Goal: Task Accomplishment & Management: Complete application form

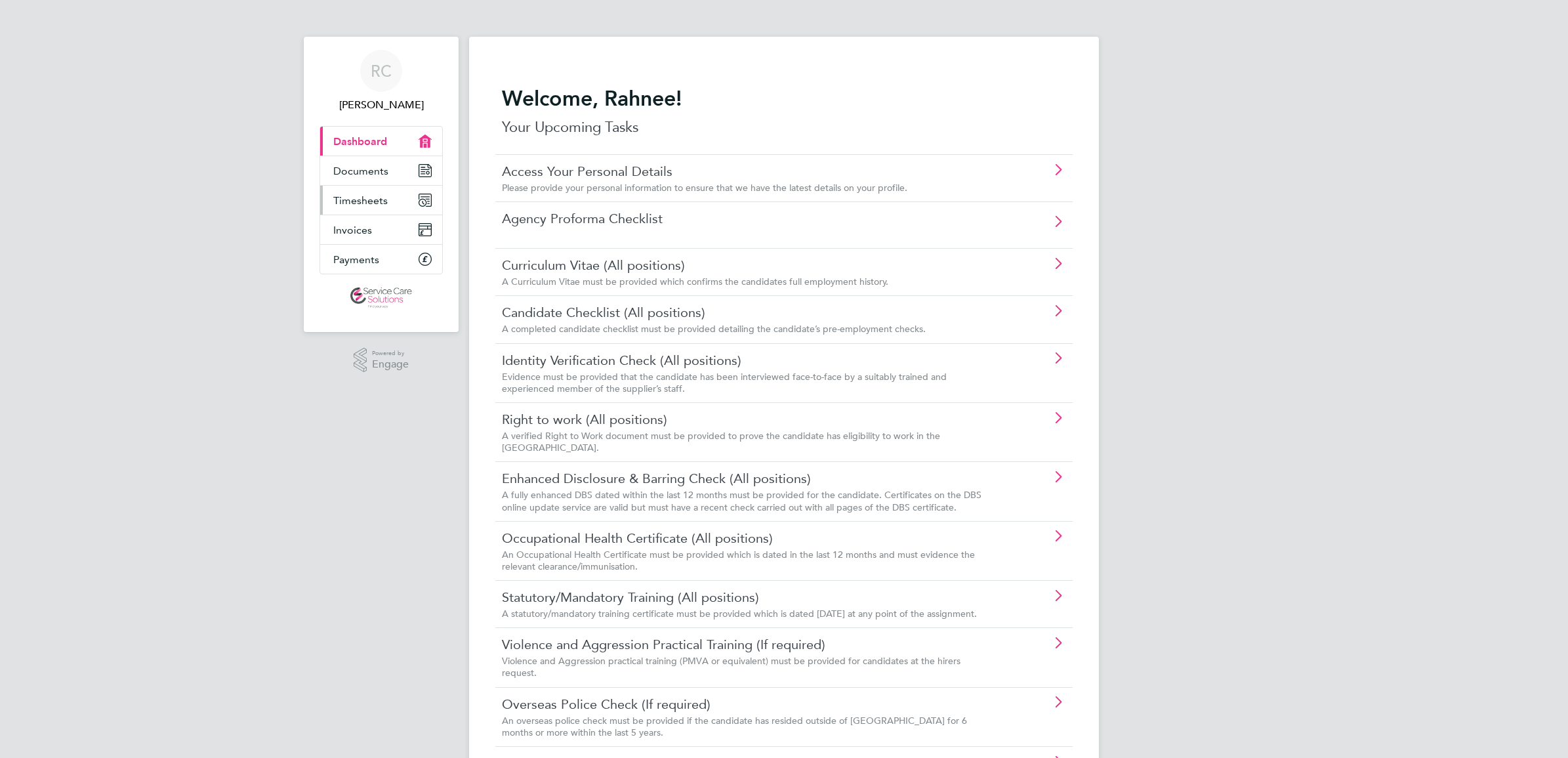
click at [375, 204] on span "Timesheets" at bounding box center [360, 200] width 54 height 12
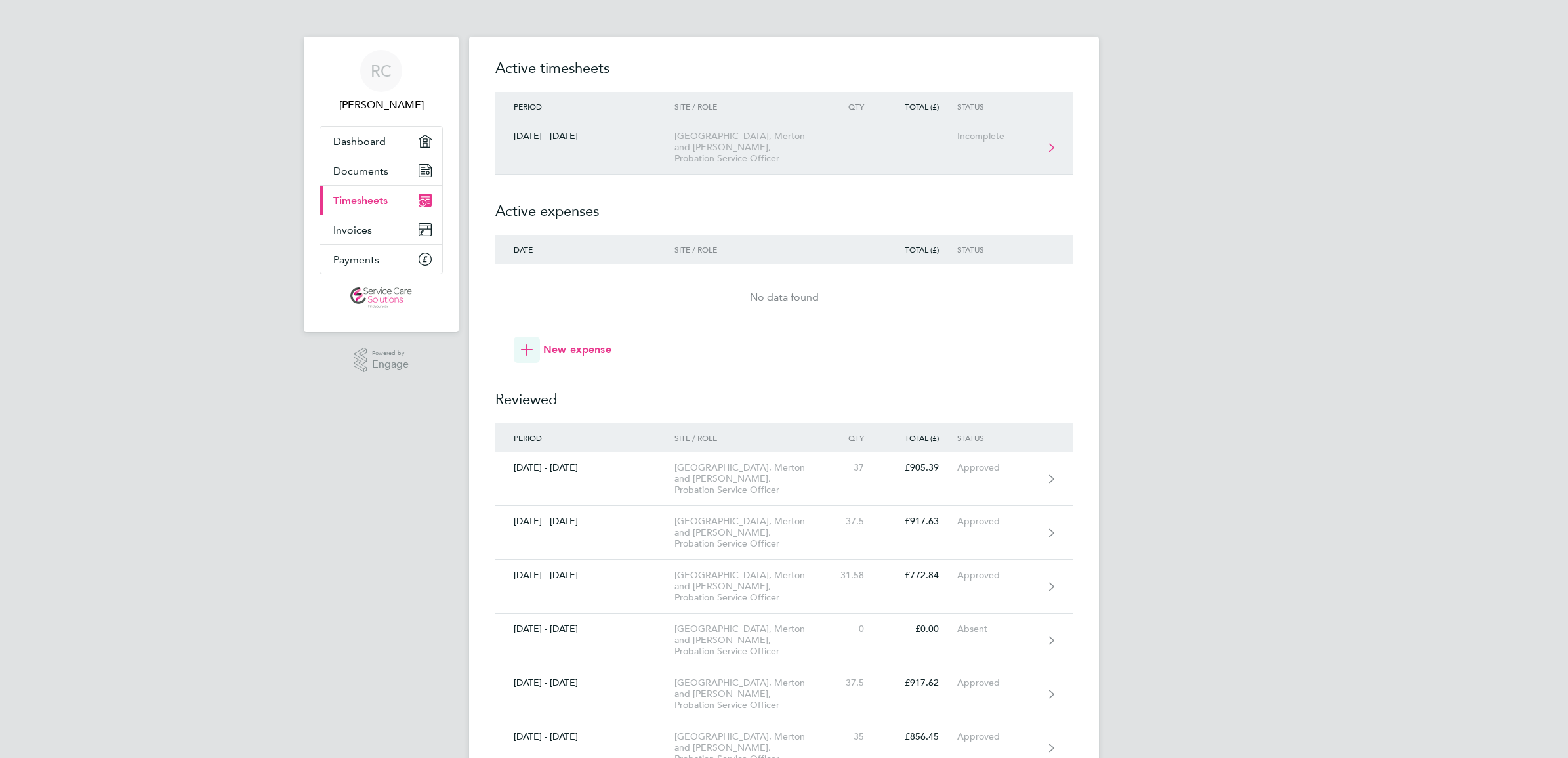
click at [854, 157] on link "[DATE] - [DATE] Wandsworth, [GEOGRAPHIC_DATA] and [GEOGRAPHIC_DATA], Probation …" at bounding box center [784, 147] width 577 height 54
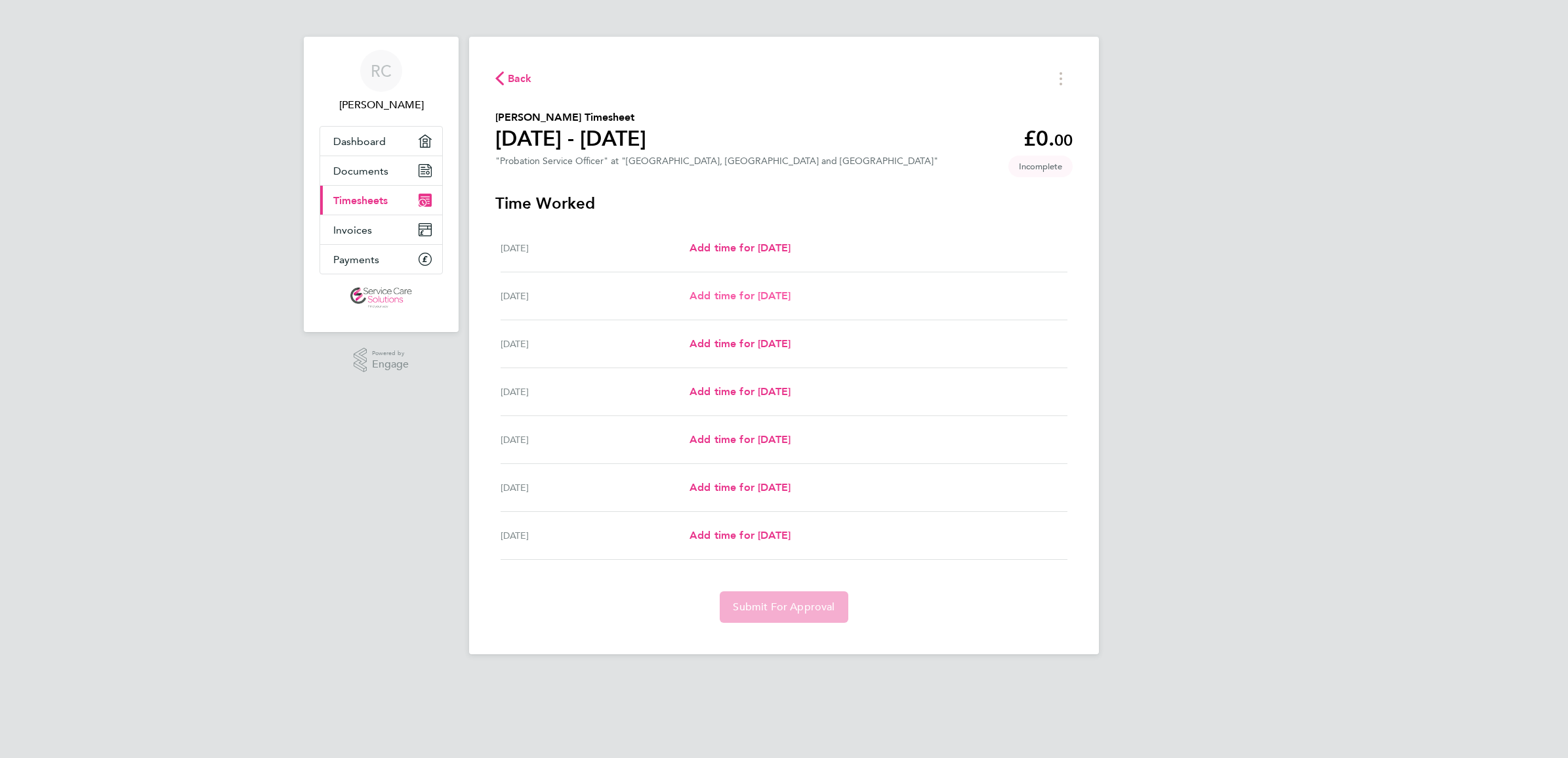
click at [727, 299] on span "Add time for [DATE]" at bounding box center [740, 295] width 101 height 12
select select "30"
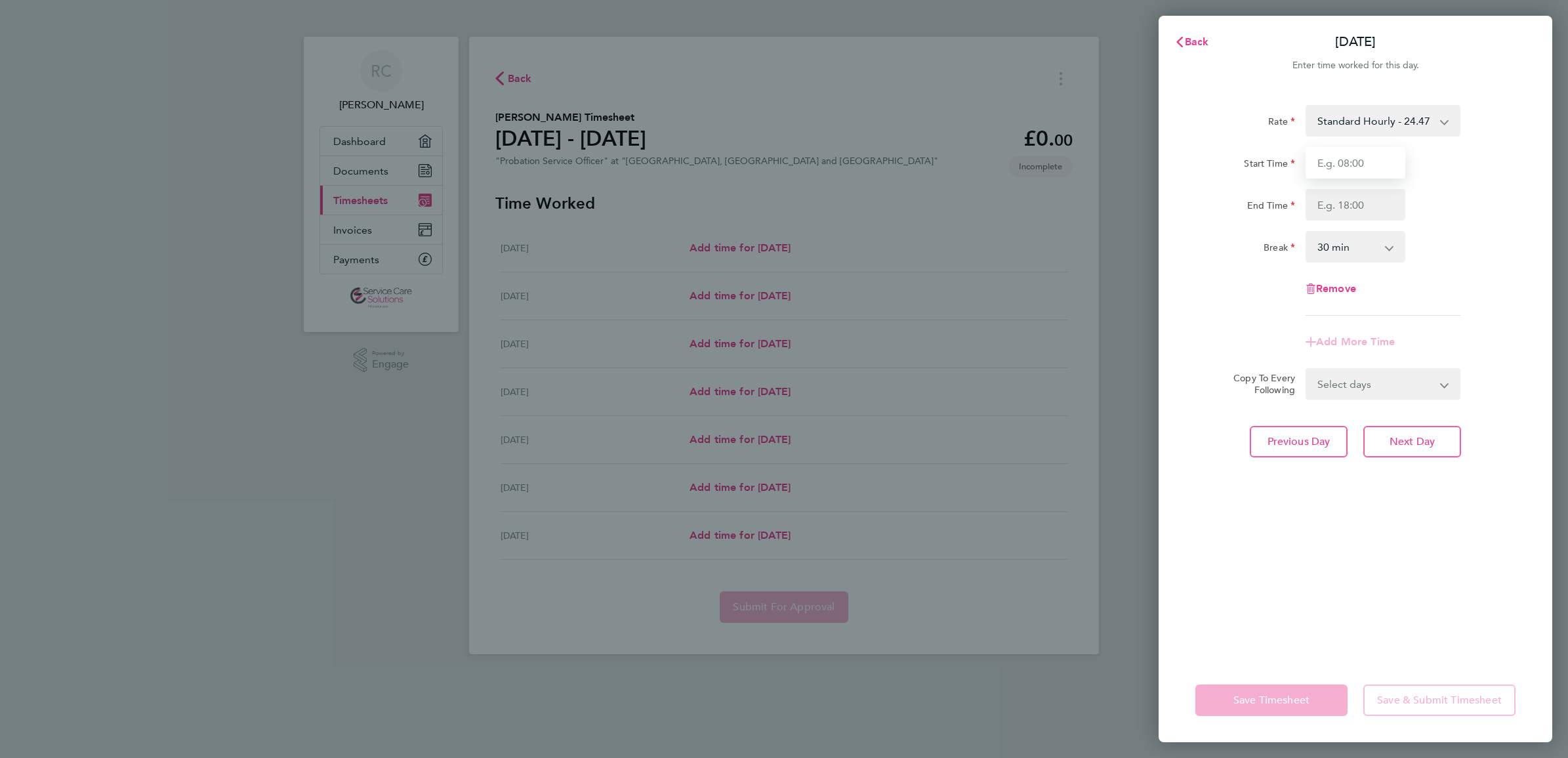
click at [1345, 169] on input "Start Time" at bounding box center [1356, 163] width 100 height 32
type input "09:00"
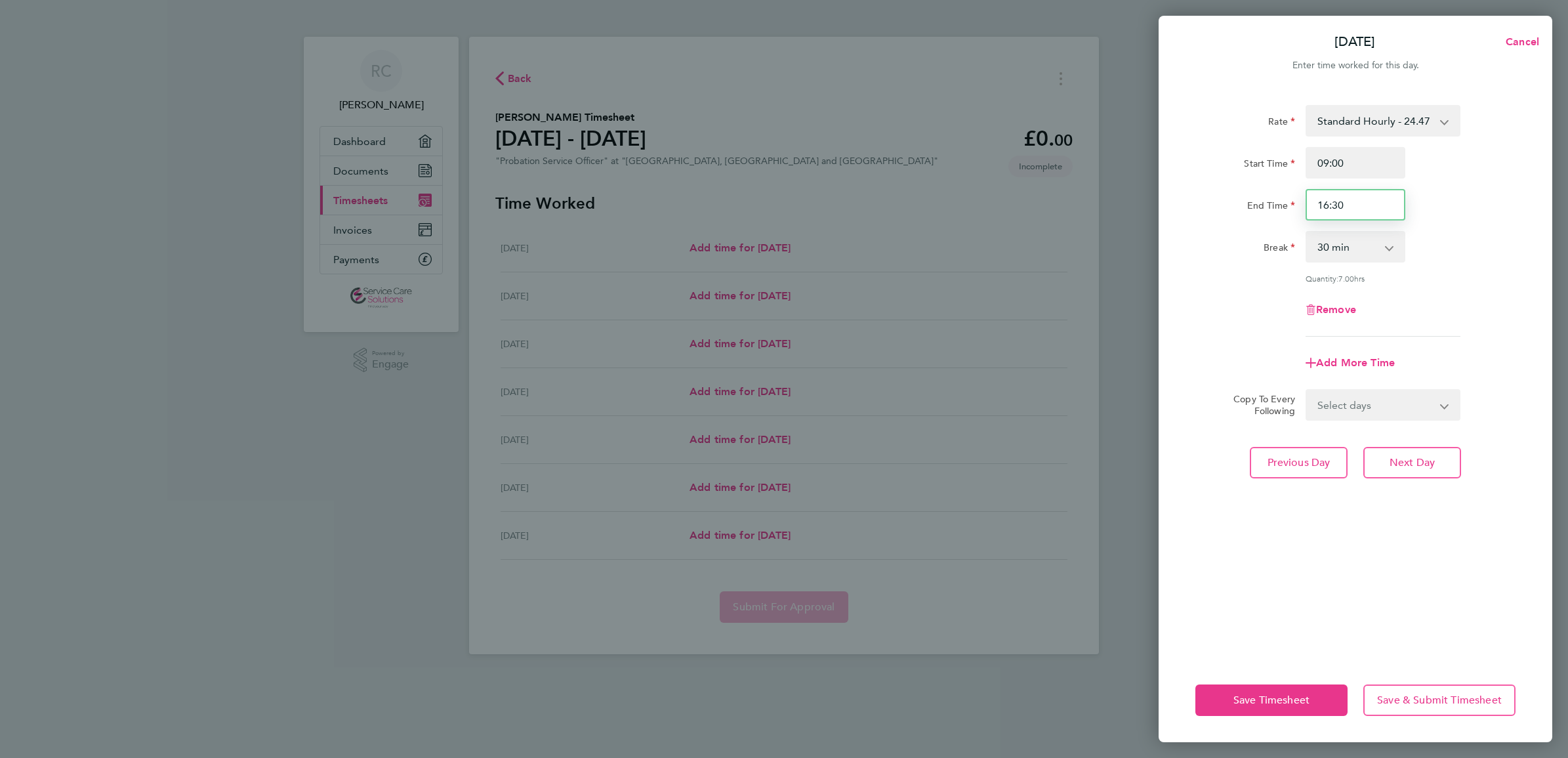
drag, startPoint x: 1360, startPoint y: 201, endPoint x: 1134, endPoint y: 175, distance: 227.5
click at [1134, 175] on div "[DATE] Cancel Enter time worked for this day. Rate Standard Hourly - 24.47 Star…" at bounding box center [784, 379] width 1568 height 758
type input "17:00"
click at [1290, 707] on button "Save Timesheet" at bounding box center [1271, 700] width 152 height 32
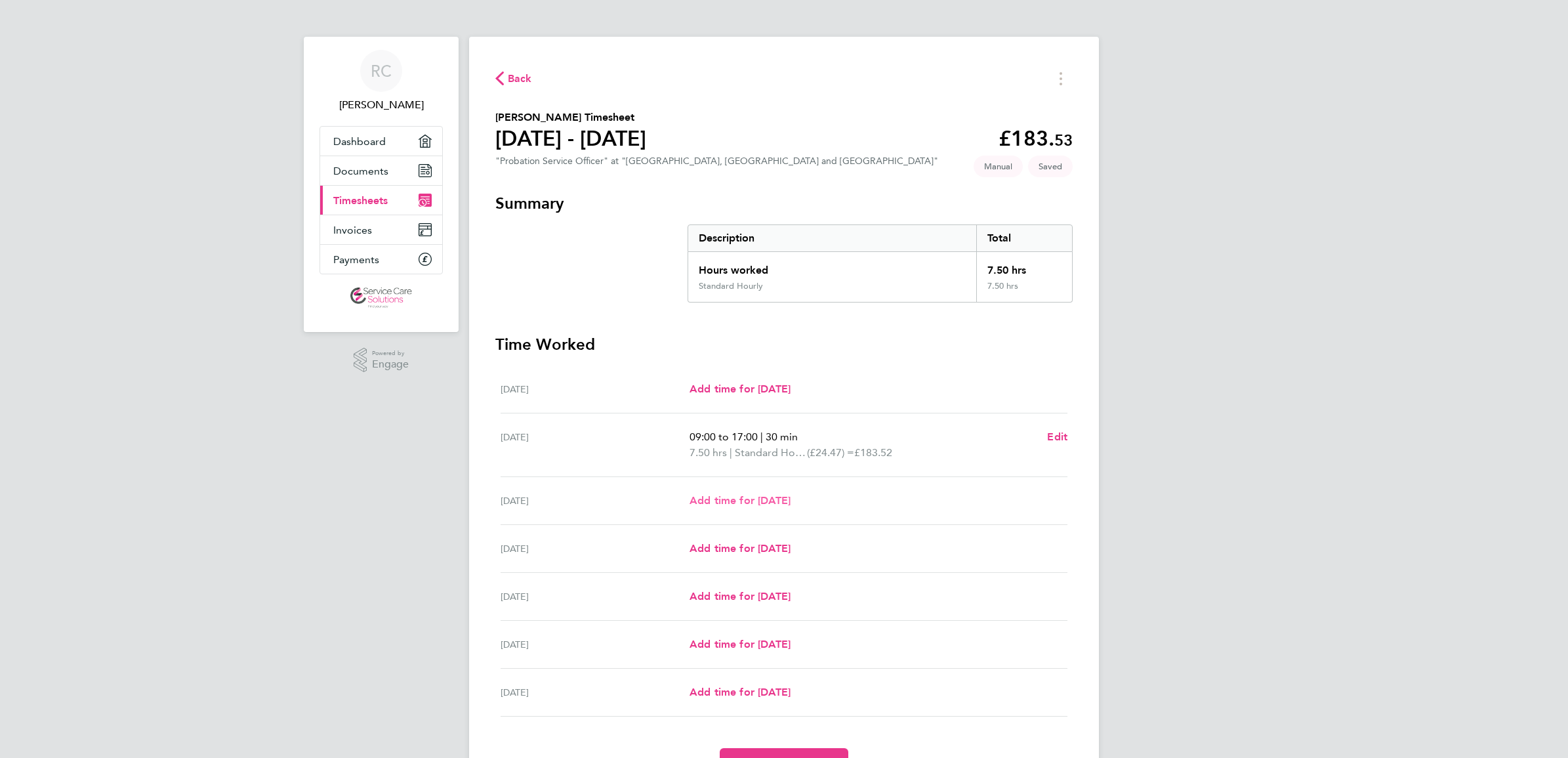
click at [775, 502] on span "Add time for [DATE]" at bounding box center [740, 500] width 101 height 12
select select "30"
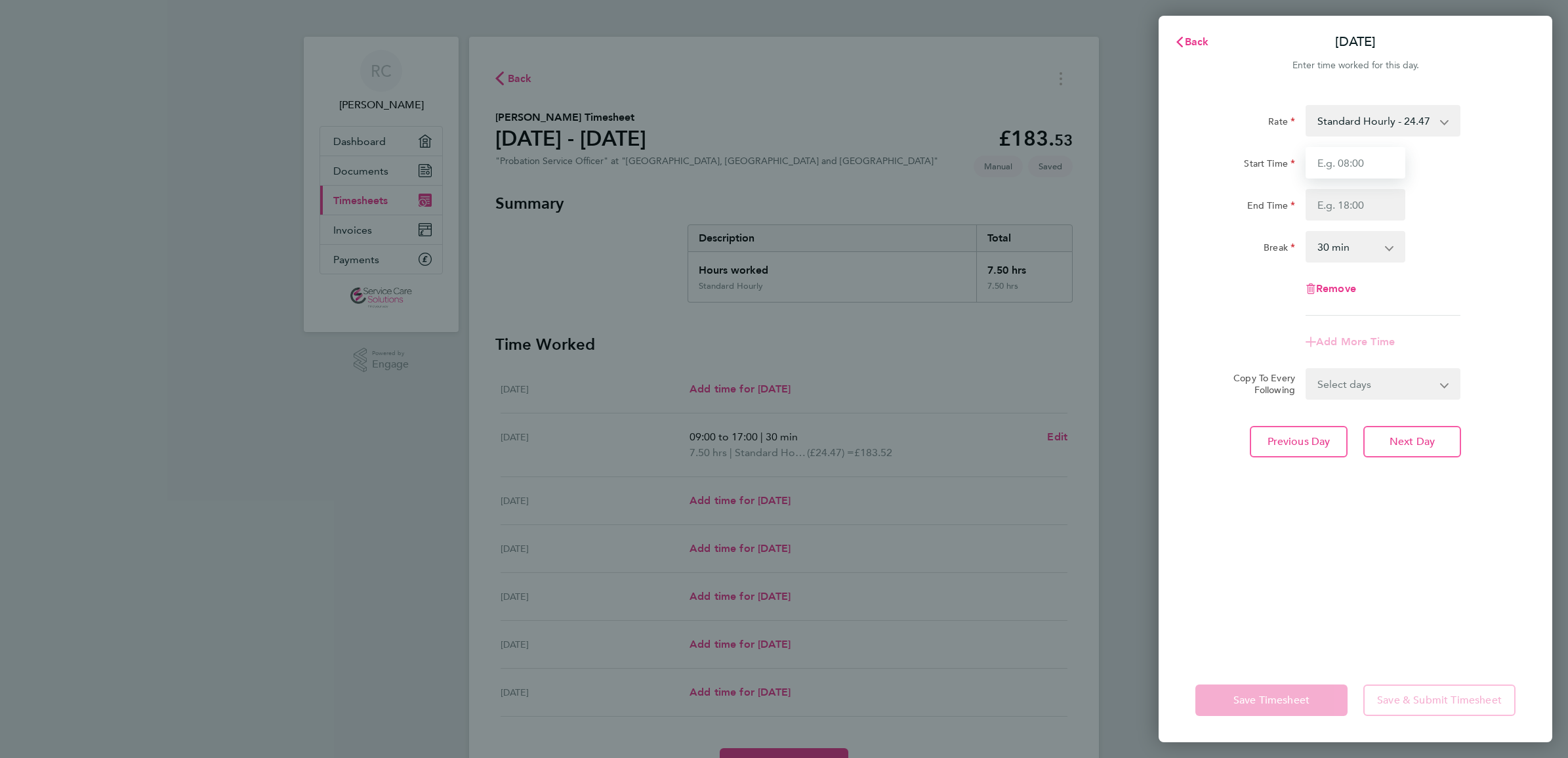
click at [1397, 165] on input "Start Time" at bounding box center [1356, 163] width 100 height 32
type input "09:30"
type input "19:00"
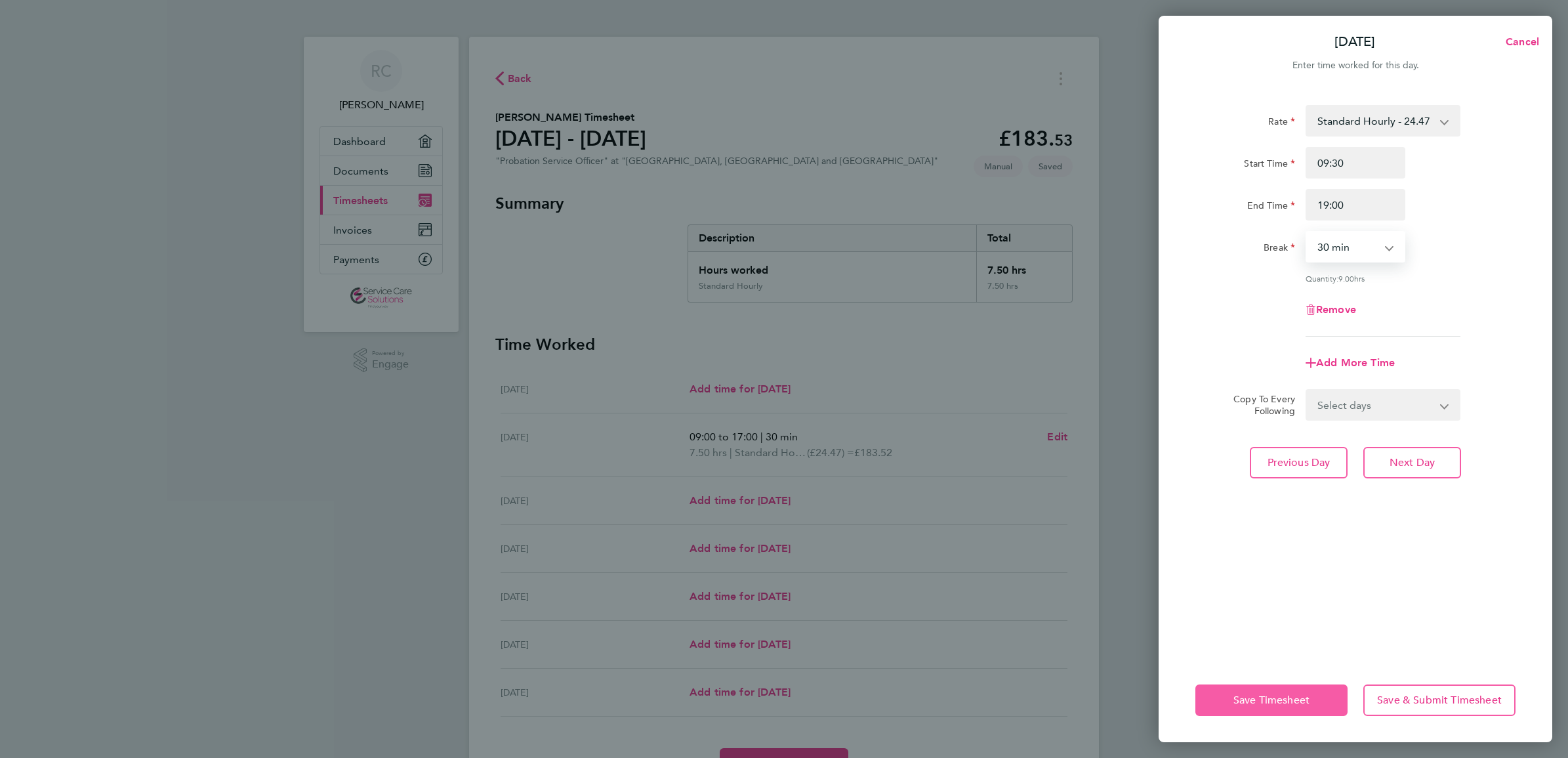
click at [1319, 700] on button "Save Timesheet" at bounding box center [1271, 700] width 152 height 32
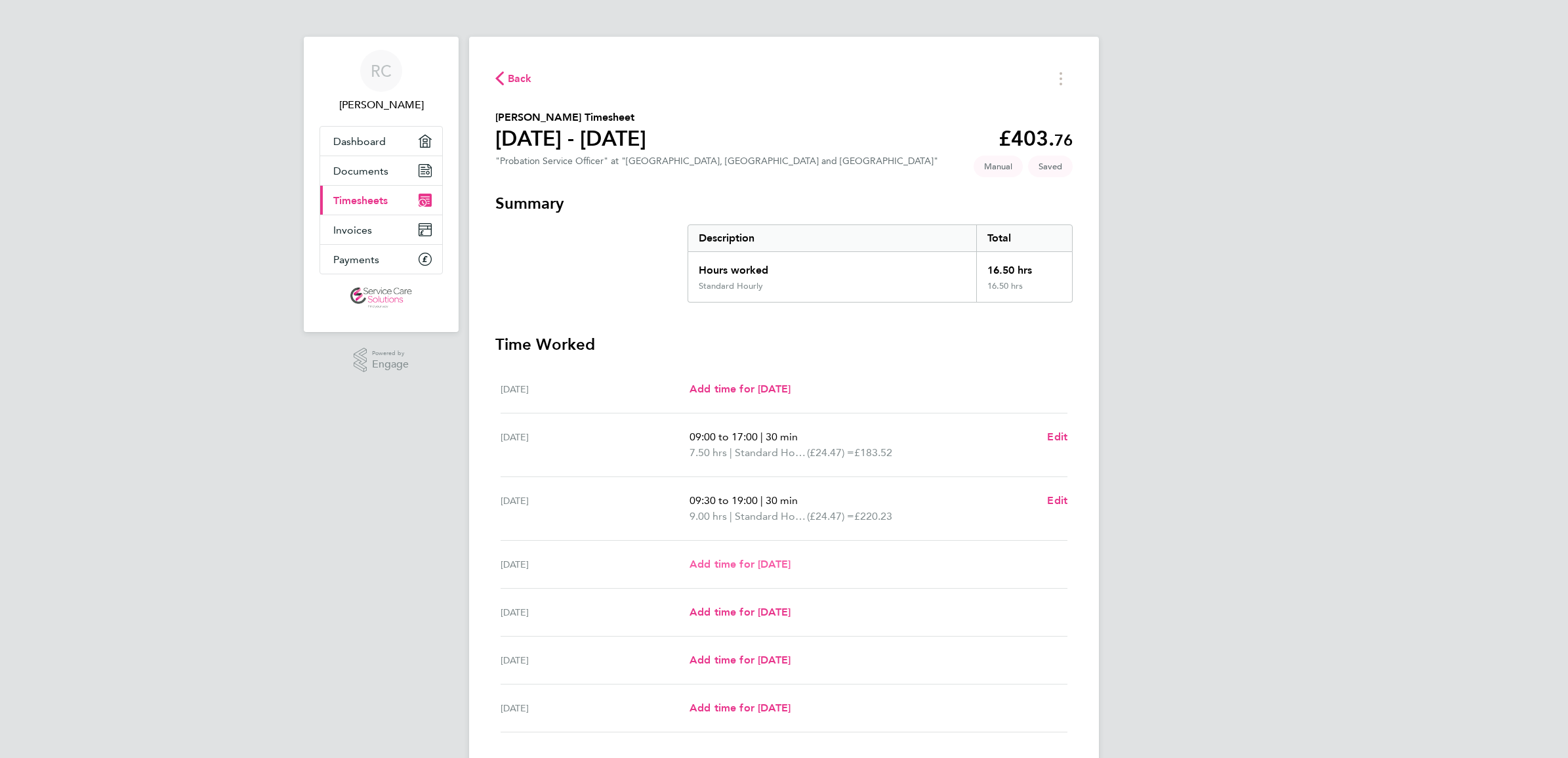
click at [753, 563] on span "Add time for [DATE]" at bounding box center [740, 564] width 101 height 12
select select "30"
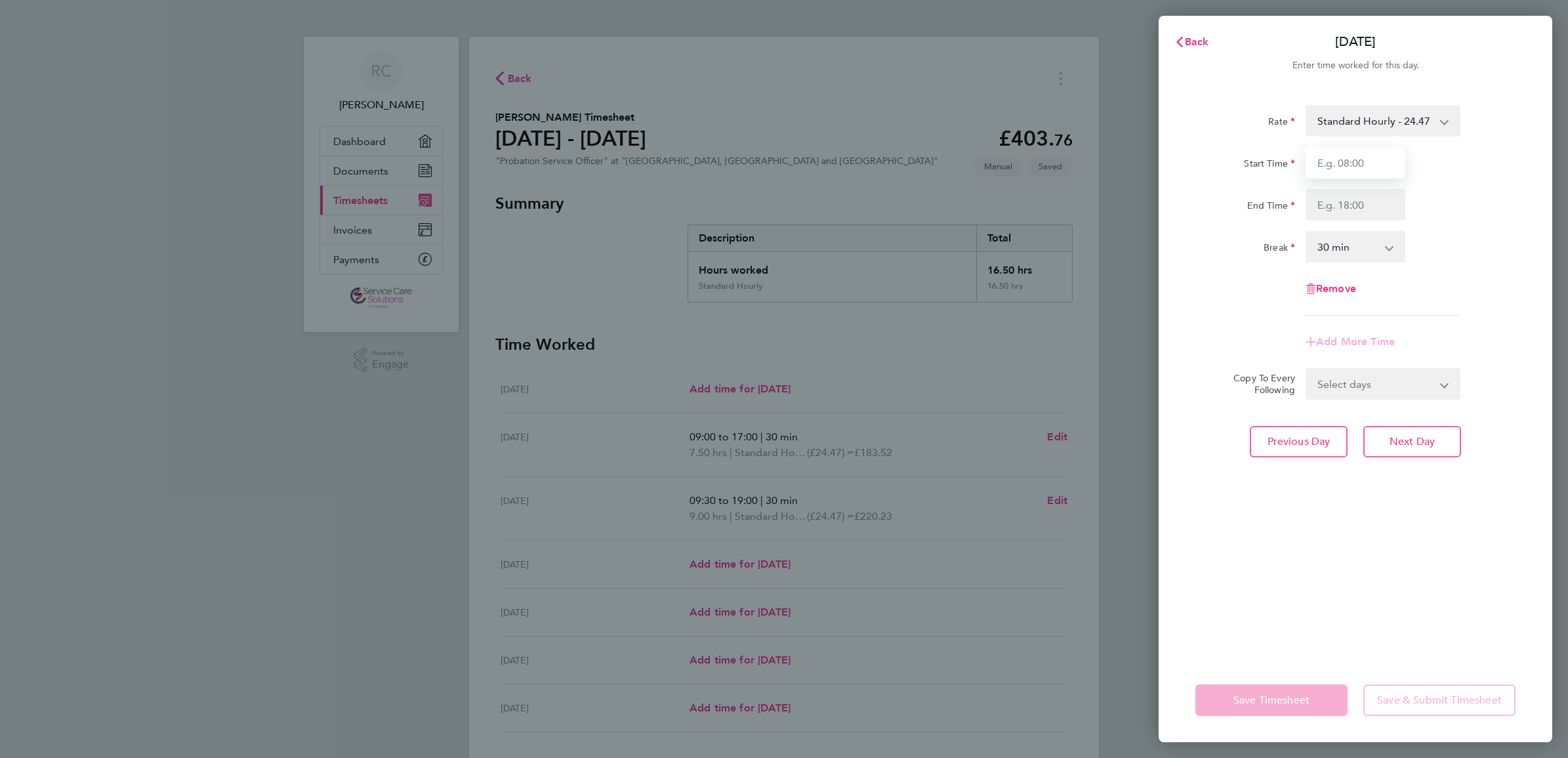
click at [1361, 169] on input "Start Time" at bounding box center [1356, 163] width 100 height 32
type input "09:00"
click at [1352, 229] on div "Rate Standard Hourly - 24.47 Start Time 09:00 End Time Break 0 min 15 min 30 mi…" at bounding box center [1356, 210] width 320 height 211
click at [1354, 214] on input "End Time" at bounding box center [1356, 205] width 100 height 32
type input "17:00"
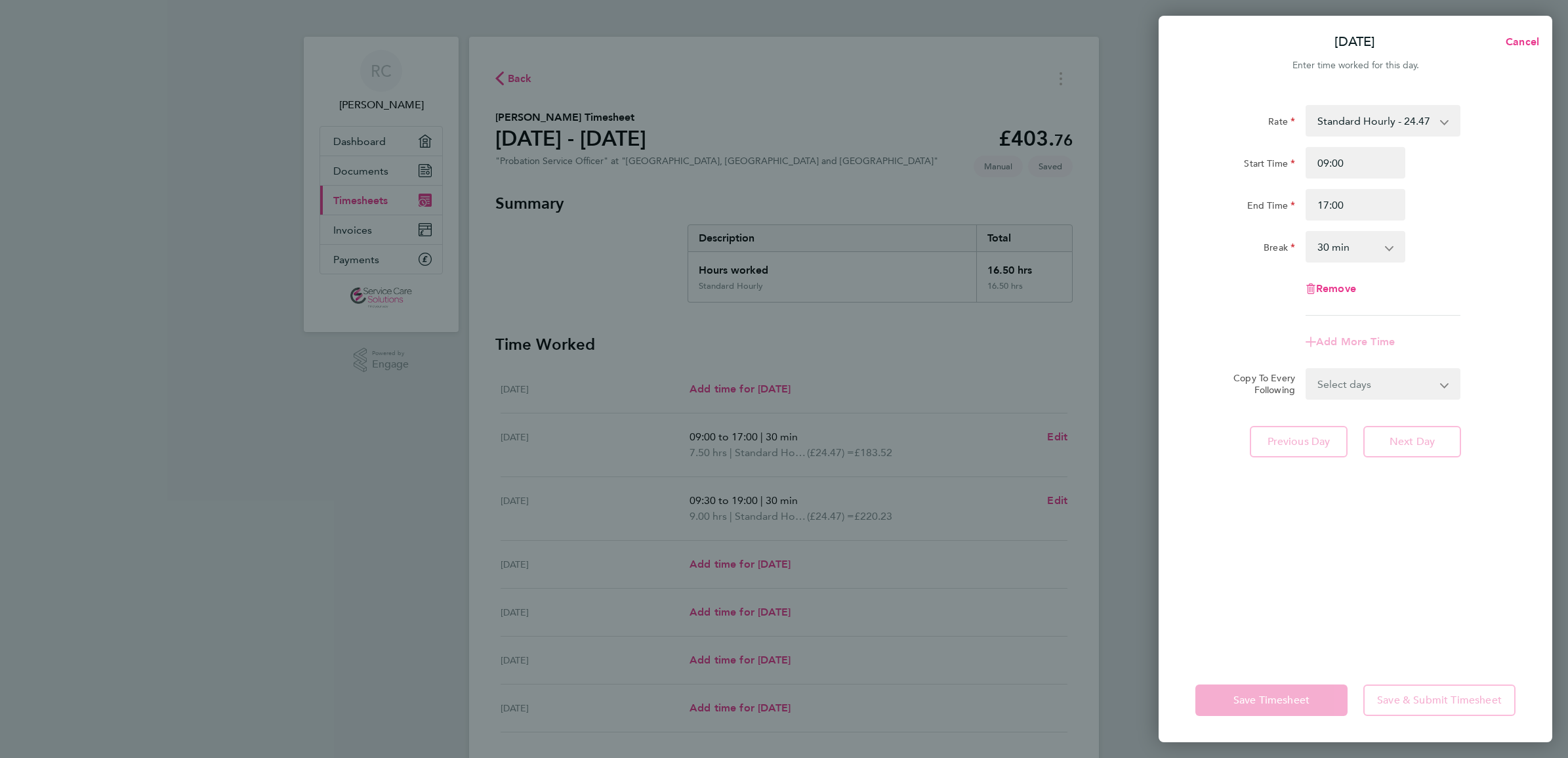
click at [1303, 524] on div "Rate Standard Hourly - 24.47 Start Time 09:00 End Time 17:00 Break 0 min 15 min…" at bounding box center [1356, 373] width 394 height 569
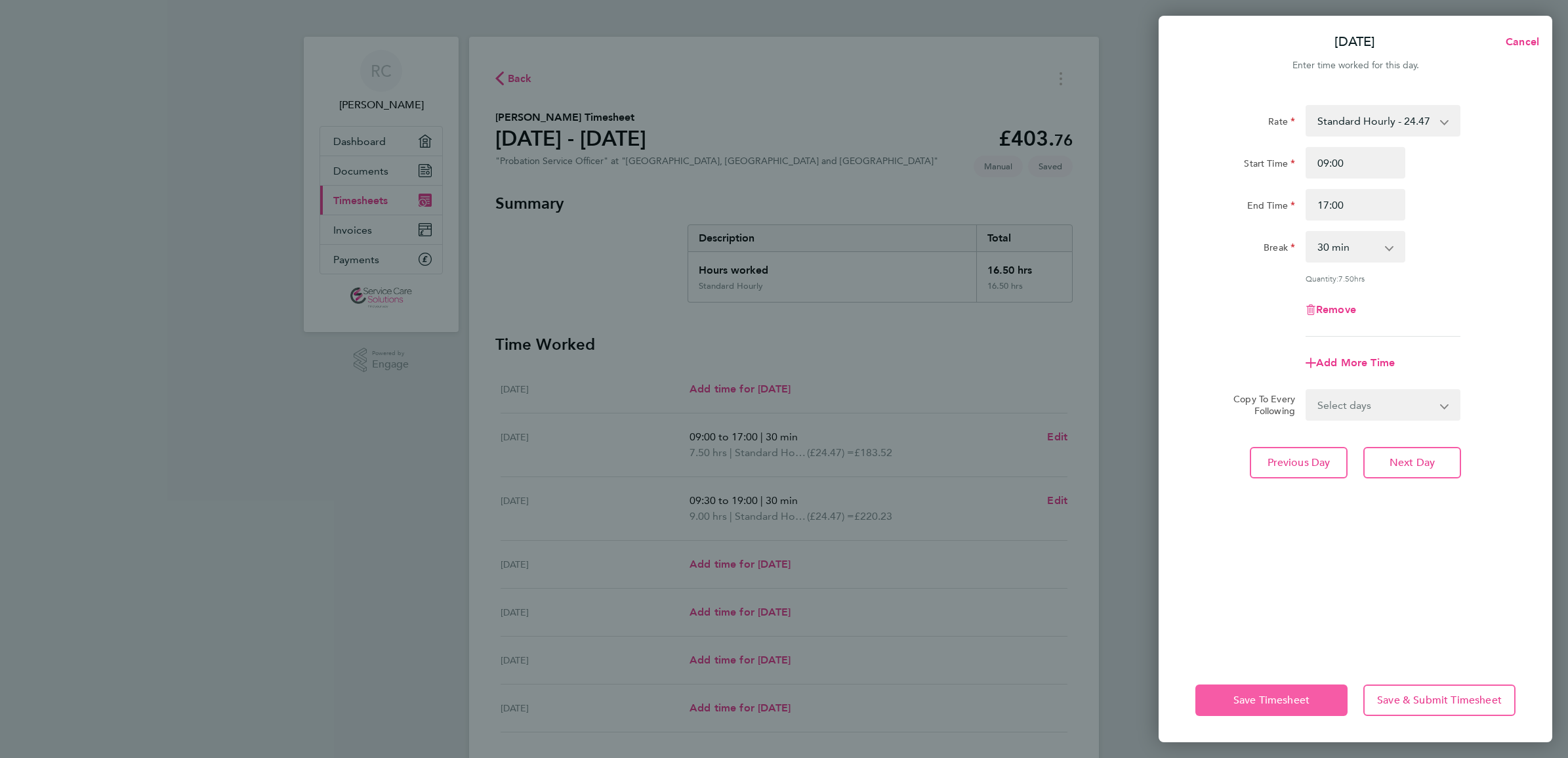
click at [1258, 694] on span "Save Timesheet" at bounding box center [1271, 699] width 77 height 13
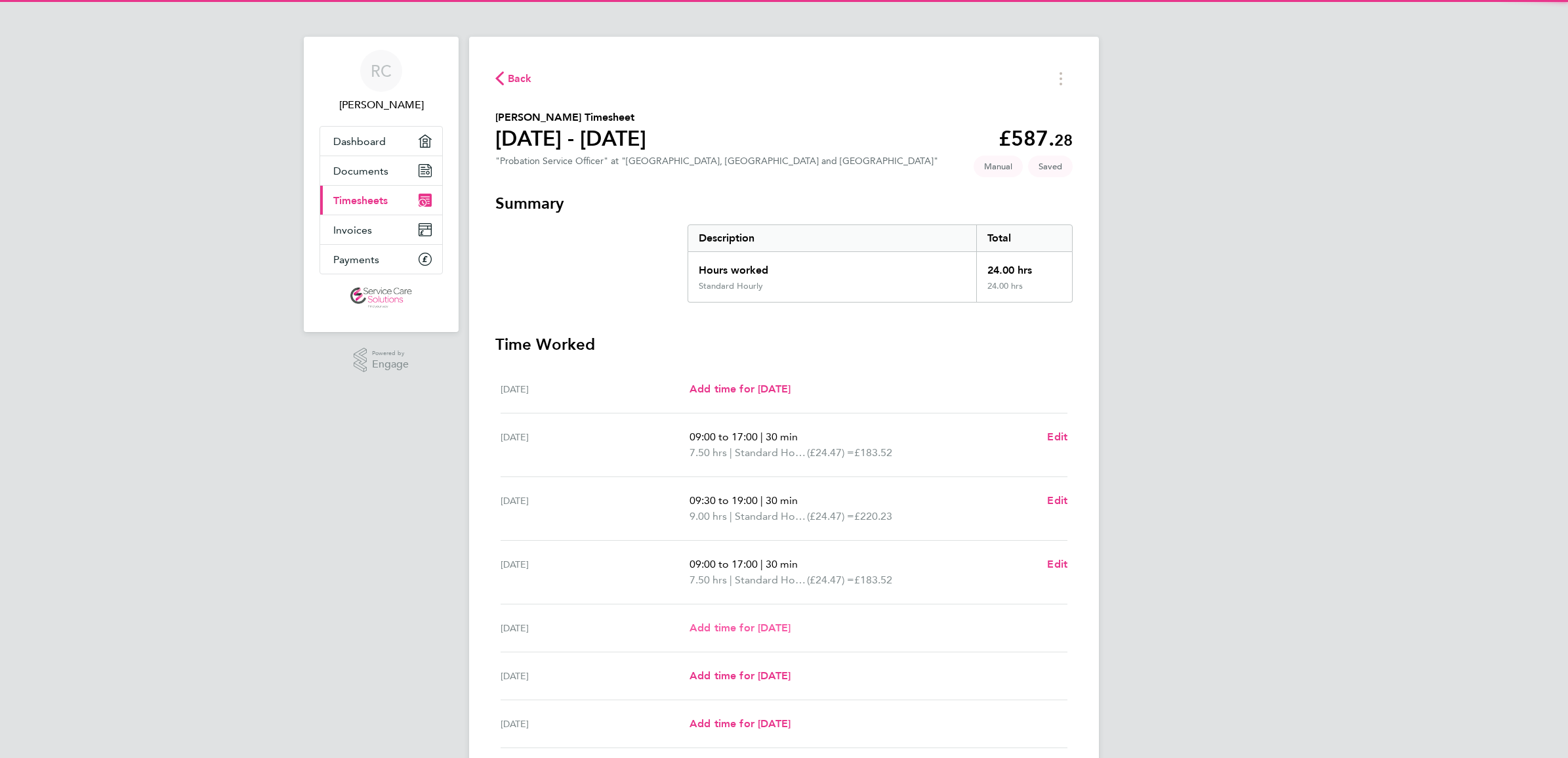
click at [734, 636] on link "Add time for [DATE]" at bounding box center [740, 628] width 101 height 15
select select "30"
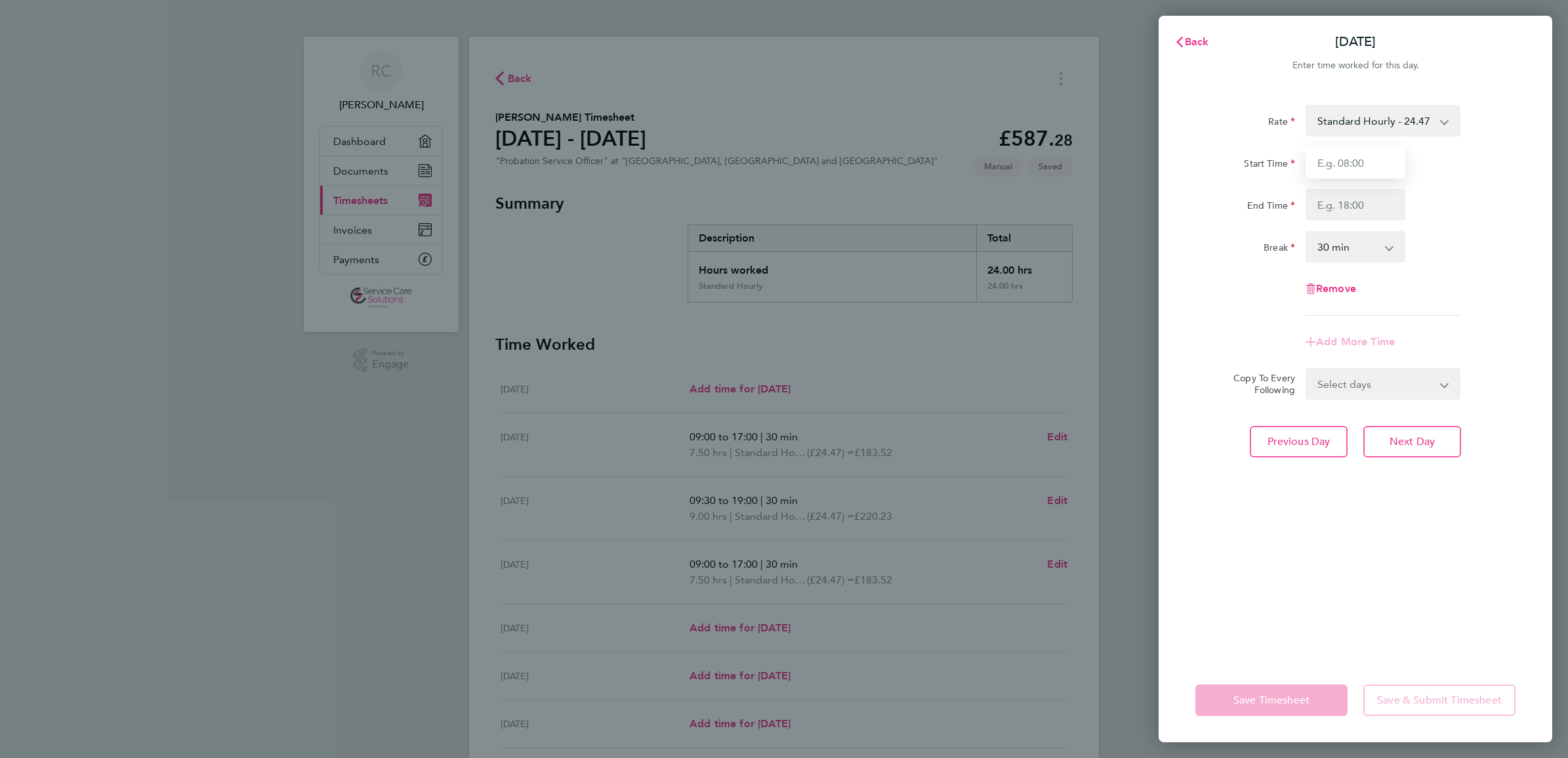
drag, startPoint x: 1341, startPoint y: 159, endPoint x: 1343, endPoint y: 170, distance: 11.2
click at [1341, 159] on input "Start Time" at bounding box center [1356, 163] width 100 height 32
type input "09:00"
type input "17:00"
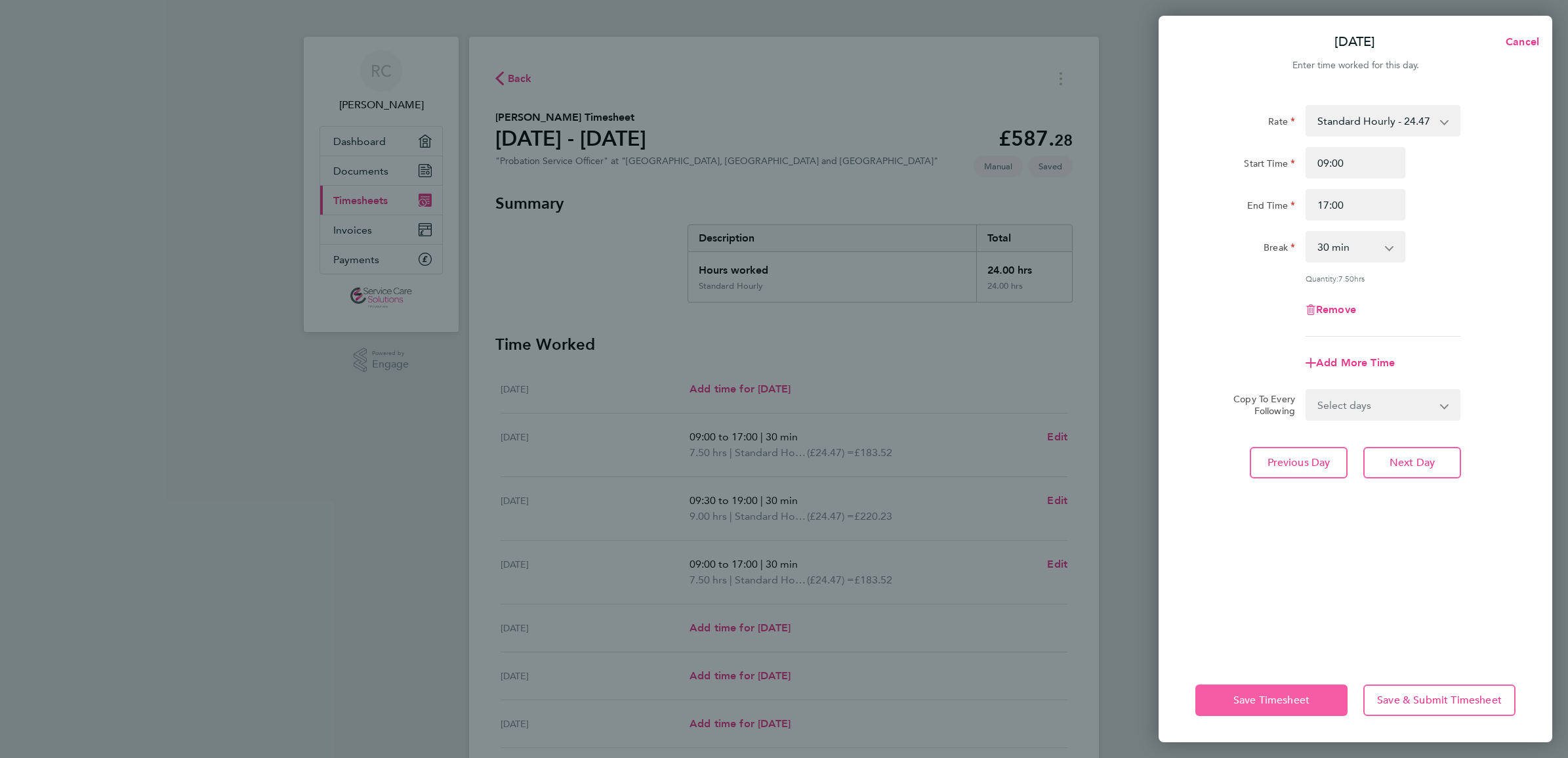
click at [1269, 697] on span "Save Timesheet" at bounding box center [1271, 699] width 77 height 13
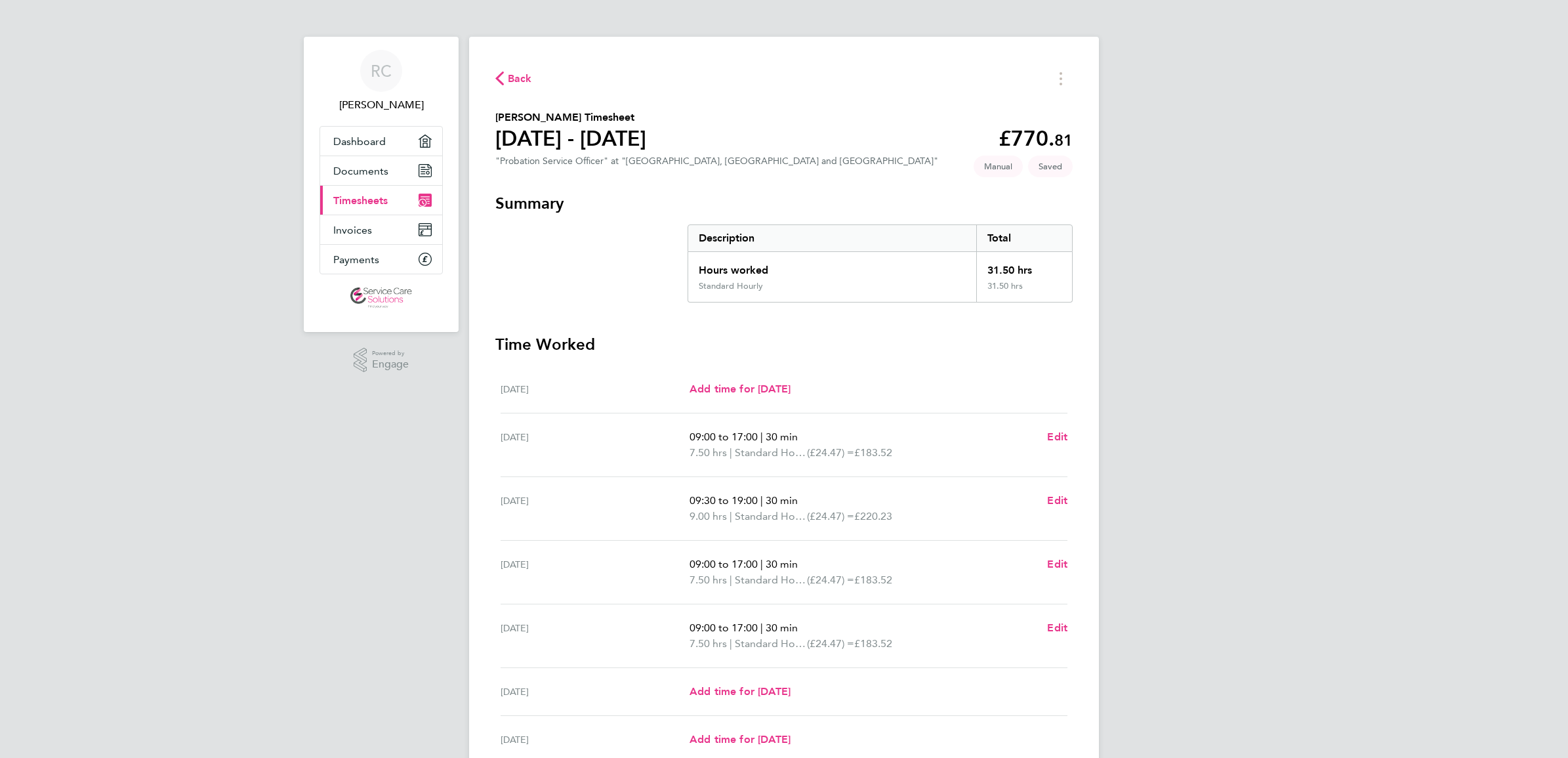
click at [516, 83] on span "Back" at bounding box center [520, 78] width 24 height 15
